Goal: Task Accomplishment & Management: Manage account settings

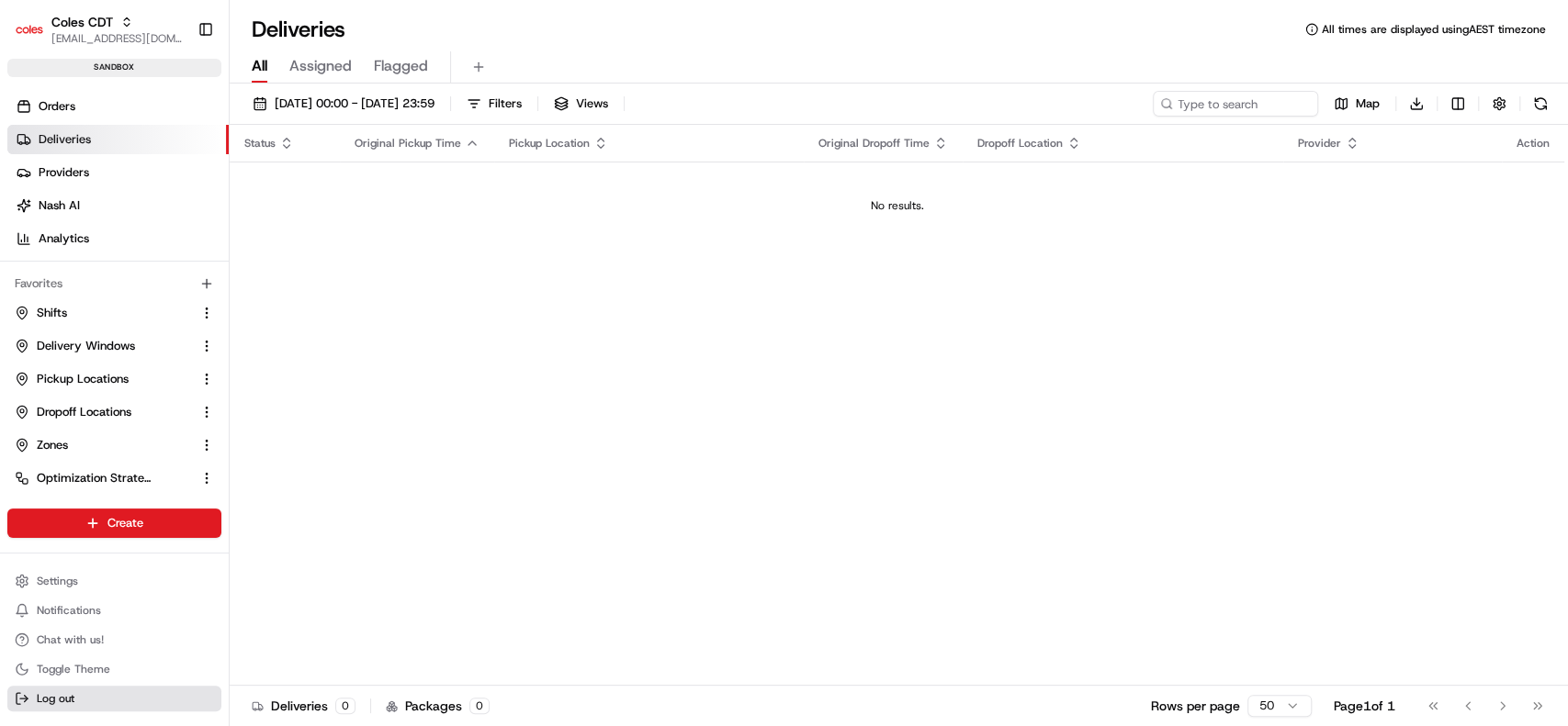
click at [30, 706] on button "Log out" at bounding box center [114, 699] width 214 height 26
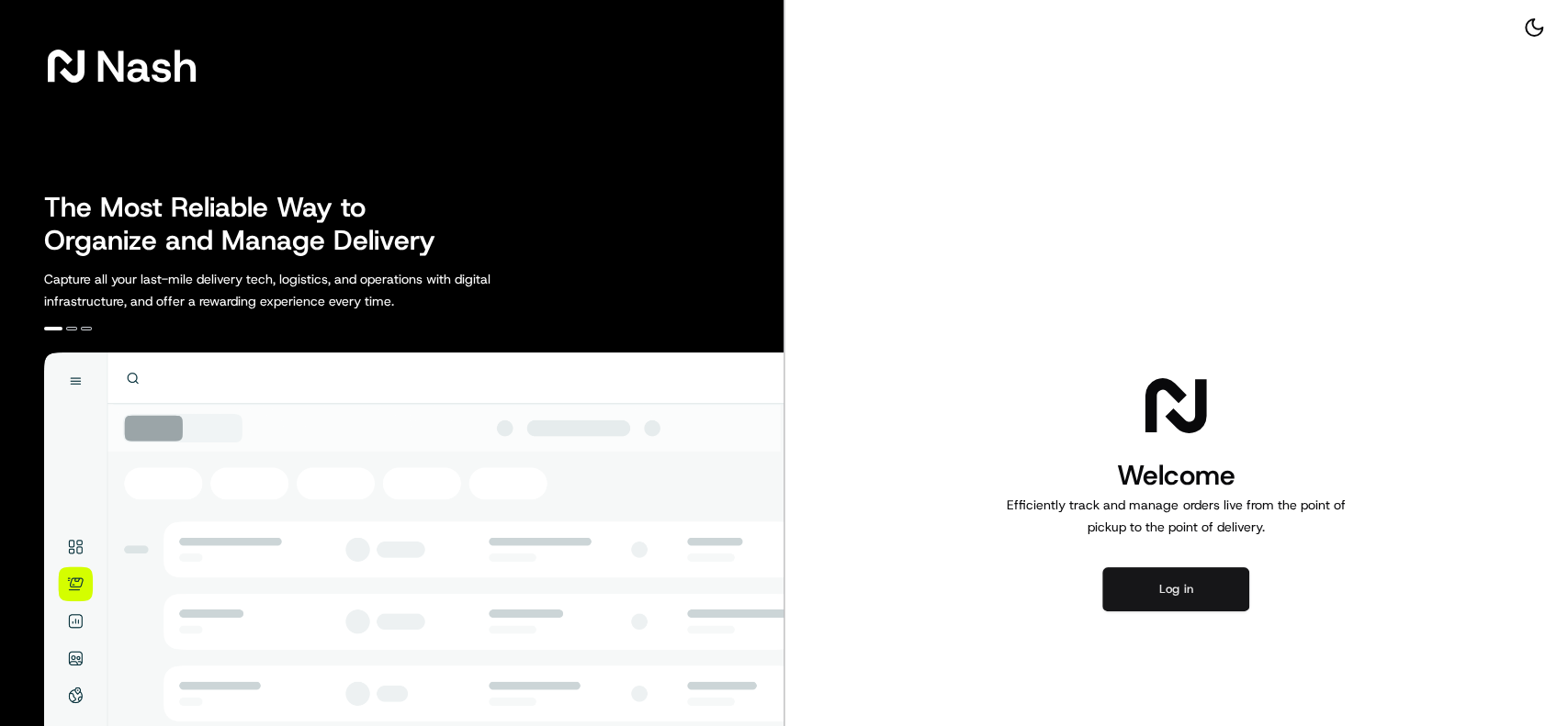
click at [1142, 595] on button "Log in" at bounding box center [1176, 590] width 147 height 44
click at [1117, 594] on button "Log in" at bounding box center [1176, 590] width 147 height 44
